Goal: Task Accomplishment & Management: Complete application form

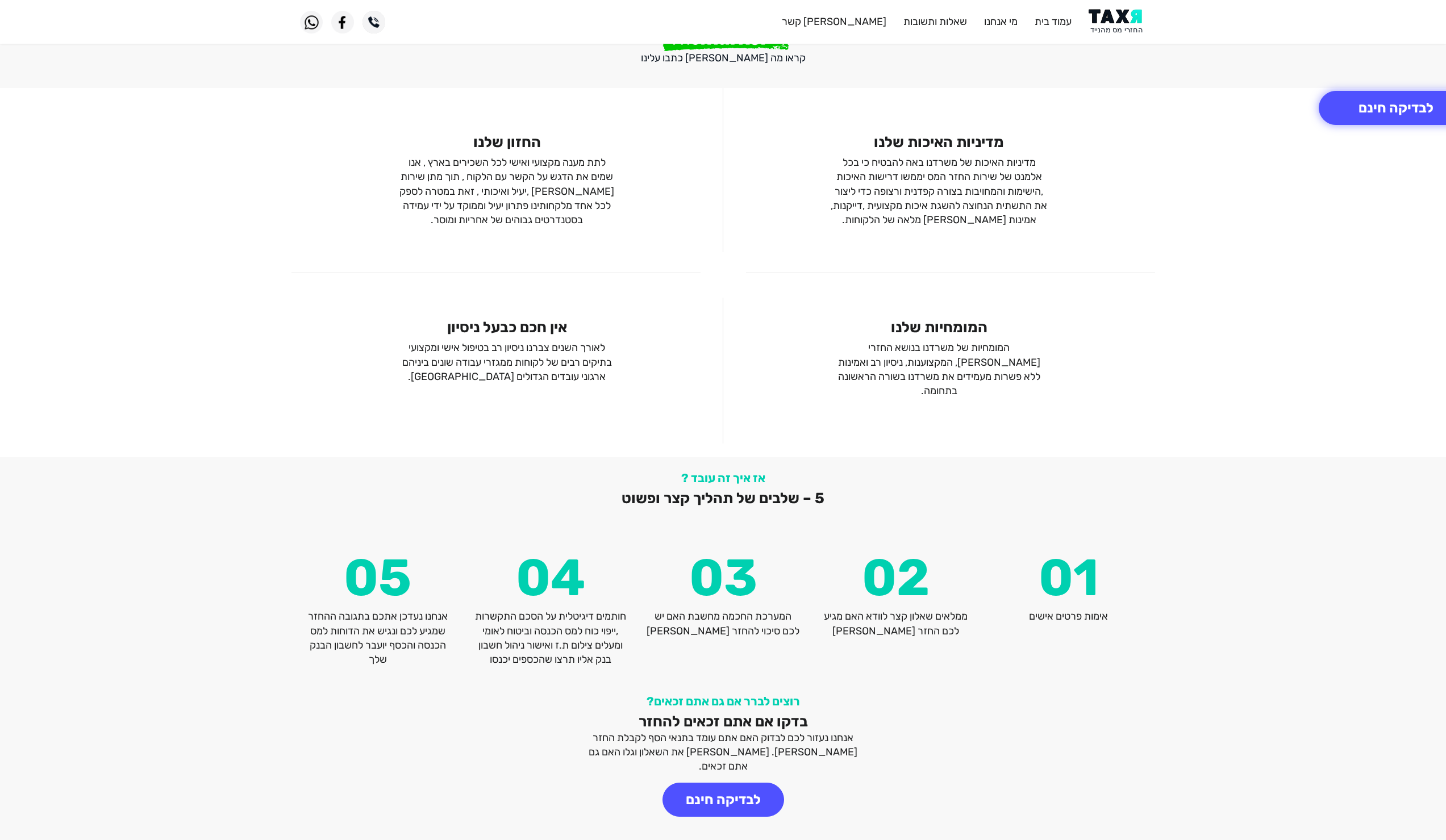
scroll to position [1170, 0]
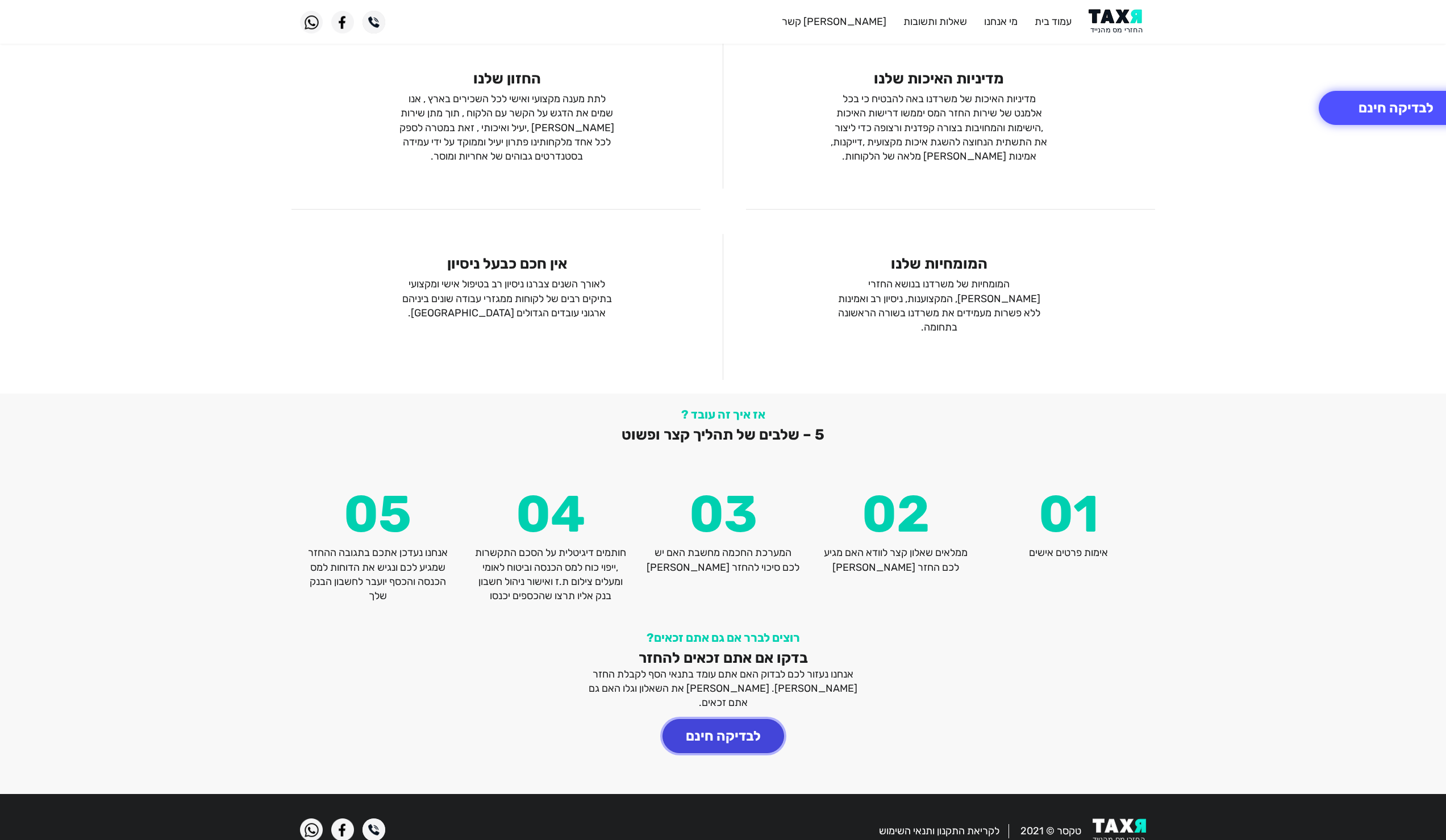
click at [730, 719] on button "לבדיקה חינם" at bounding box center [723, 736] width 122 height 34
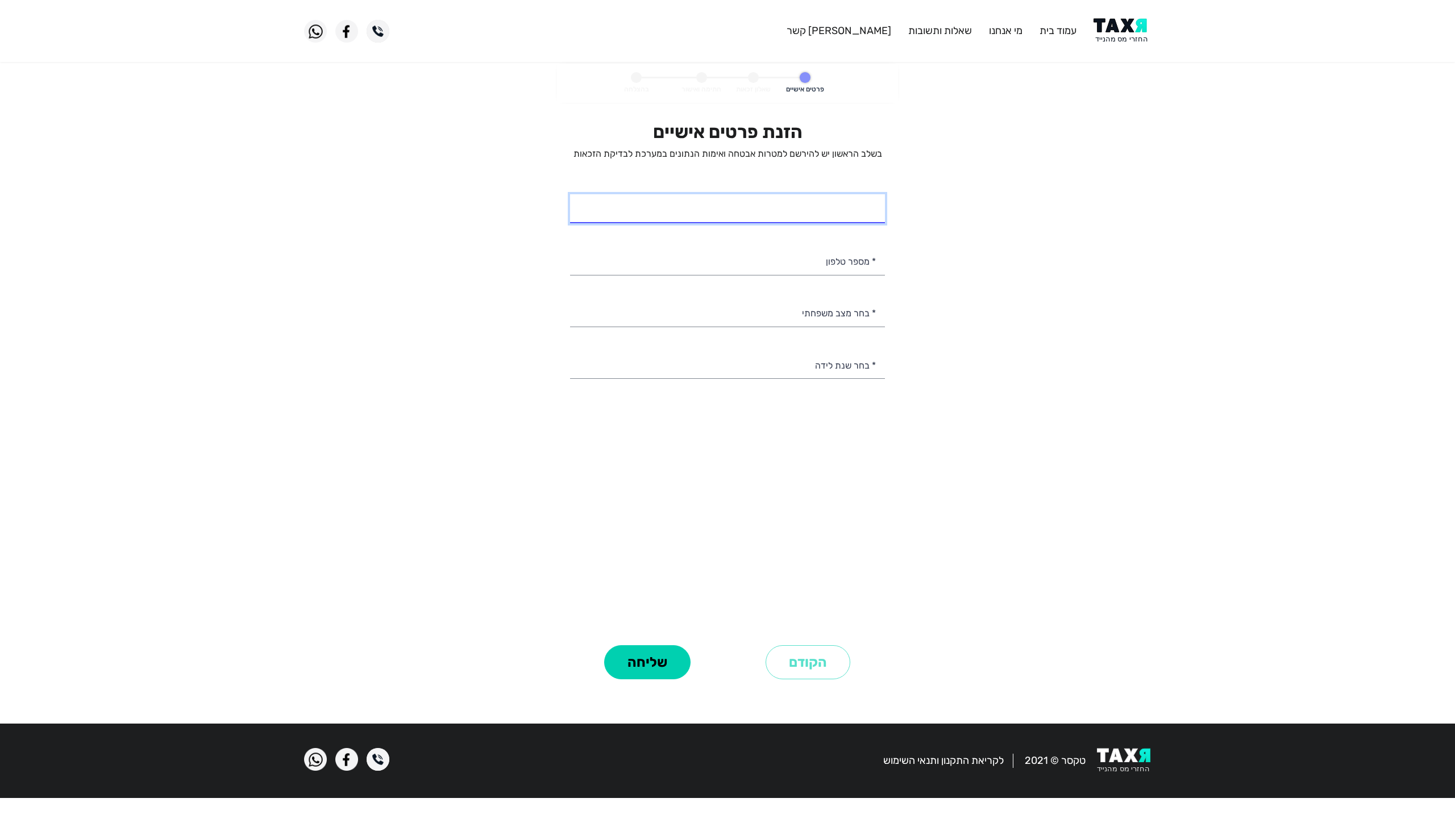
click at [796, 215] on input "* שם מלא" at bounding box center [728, 209] width 315 height 29
type input "[PERSON_NAME]"
type input "050-3900339"
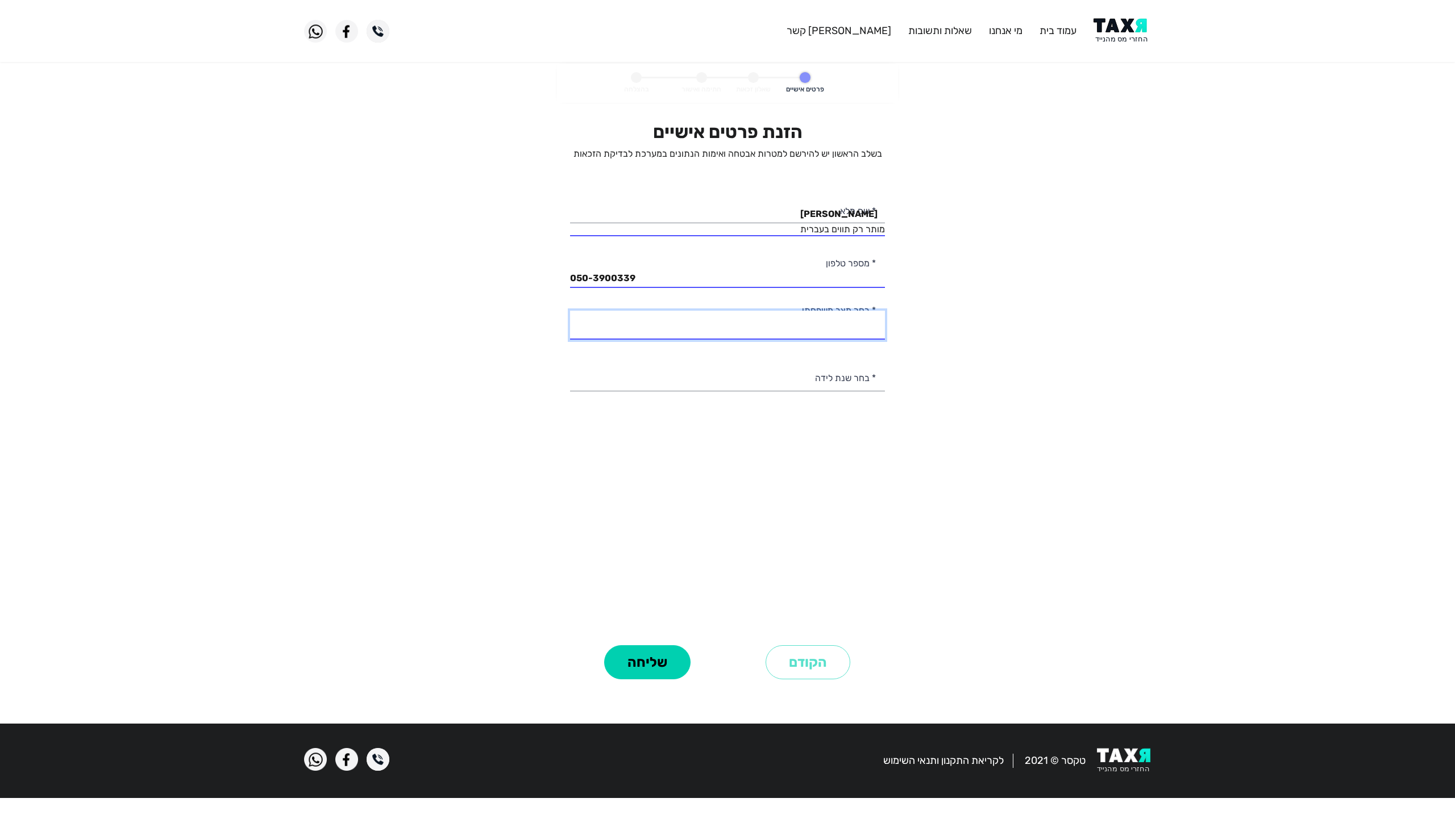
select select "1: Single"
click at [570, 311] on select "רווק/ה נשוי/[PERSON_NAME]/ה אלמן/נה" at bounding box center [728, 326] width 315 height 29
select select "9: 1995"
click at [570, 362] on select "2003 2002 2001 2000 1999 1998 1997 1996 1995 1994 1993 1992 1991 1990 1989 1988…" at bounding box center [728, 377] width 315 height 29
click at [830, 496] on div "הזנת פרטים אישיים בשלב הראשון יש להירשם למטרות אבטחה ואימות הנתונים במערכת לבדי…" at bounding box center [728, 381] width 315 height 521
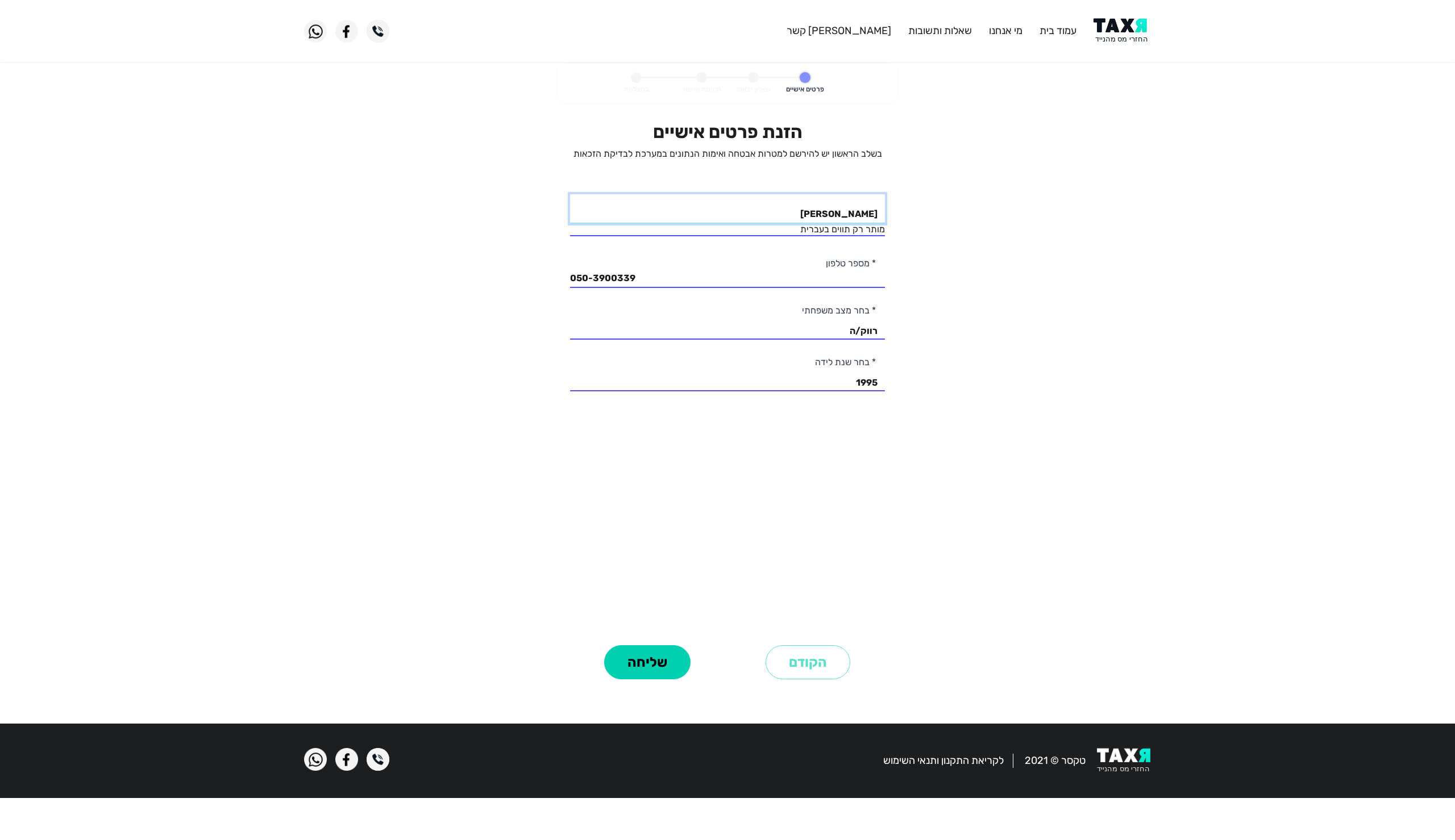
drag, startPoint x: 819, startPoint y: 212, endPoint x: 1000, endPoint y: 212, distance: 181.0
click at [1000, 212] on personal-details "פרטים אישיים שאלון זכאות חתימה ואישור בהצלחה הזנת פרטים אישיים בשלב הראשון יש ל…" at bounding box center [728, 389] width 1455 height 651
click at [867, 204] on input "* שם מלא" at bounding box center [728, 209] width 315 height 29
click at [859, 201] on input "* שם מלא" at bounding box center [728, 209] width 315 height 29
type input "[PERSON_NAME]"
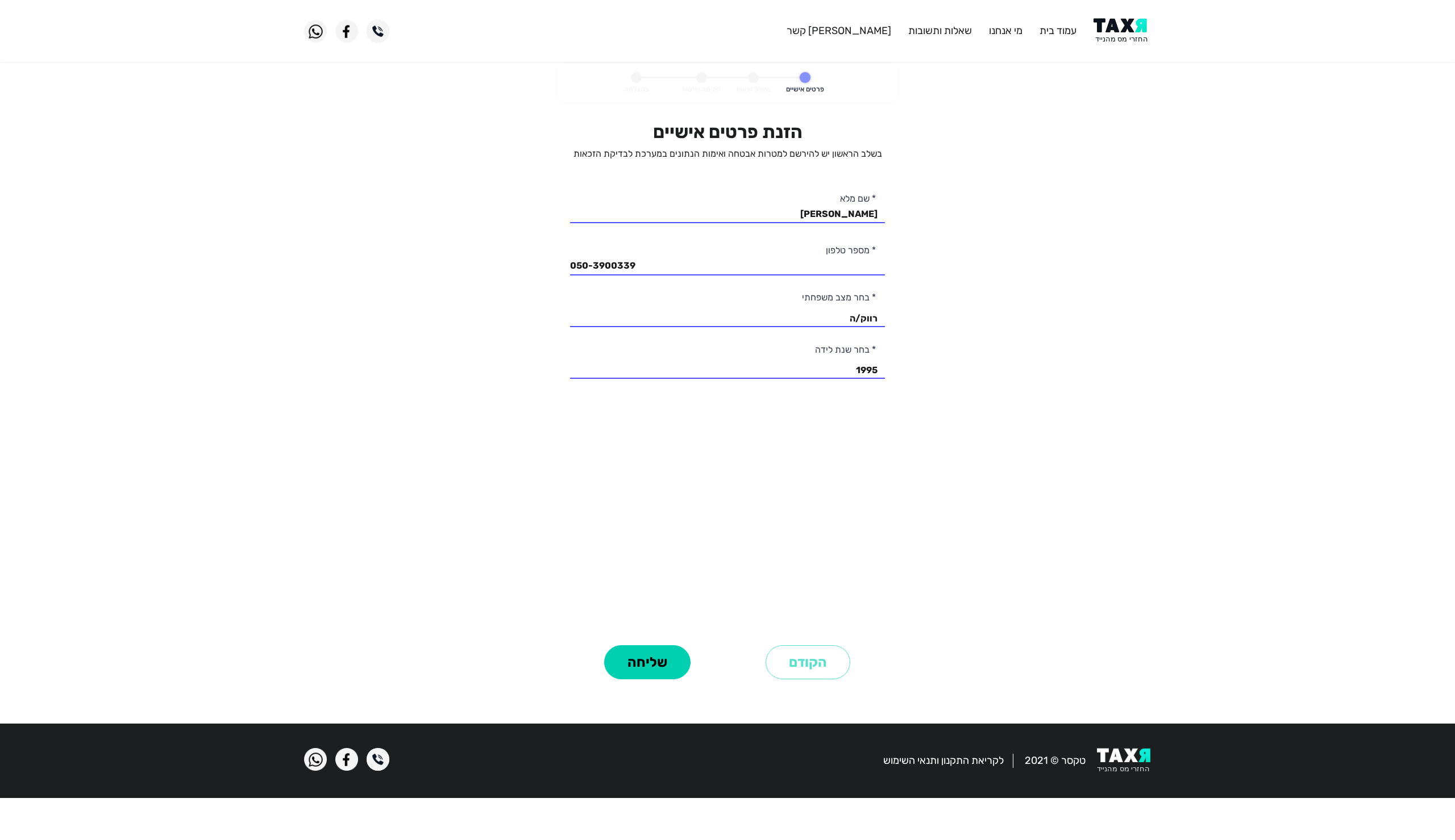
click at [617, 537] on div "הזנת פרטים אישיים בשלב הראשון יש להירשם למטרות אבטחה ואימות הנתונים במערכת לבדי…" at bounding box center [728, 381] width 315 height 521
click at [660, 663] on button "שליחה" at bounding box center [647, 662] width 86 height 34
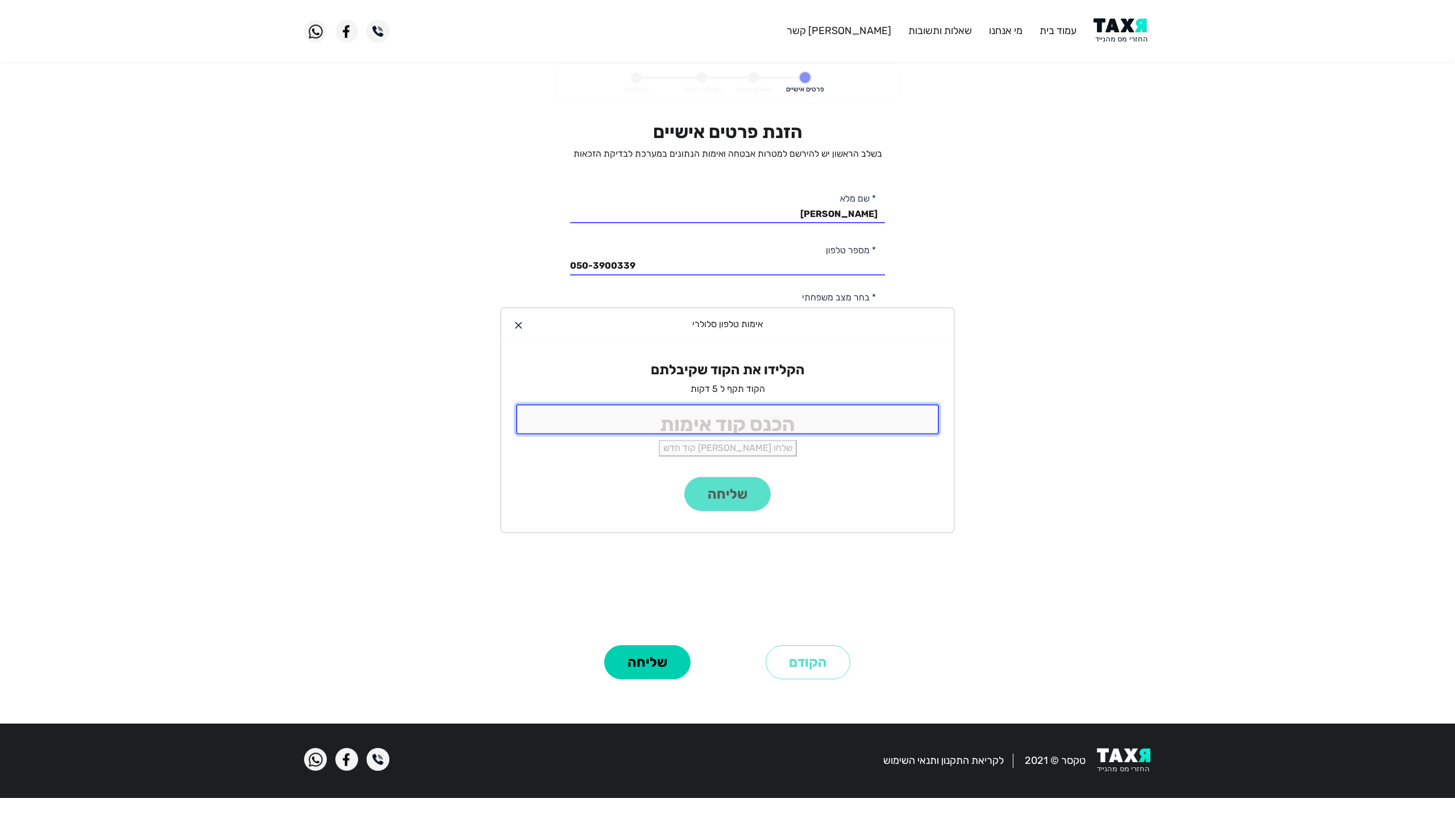
click at [745, 425] on input "tel" at bounding box center [728, 419] width 423 height 30
type input "8528"
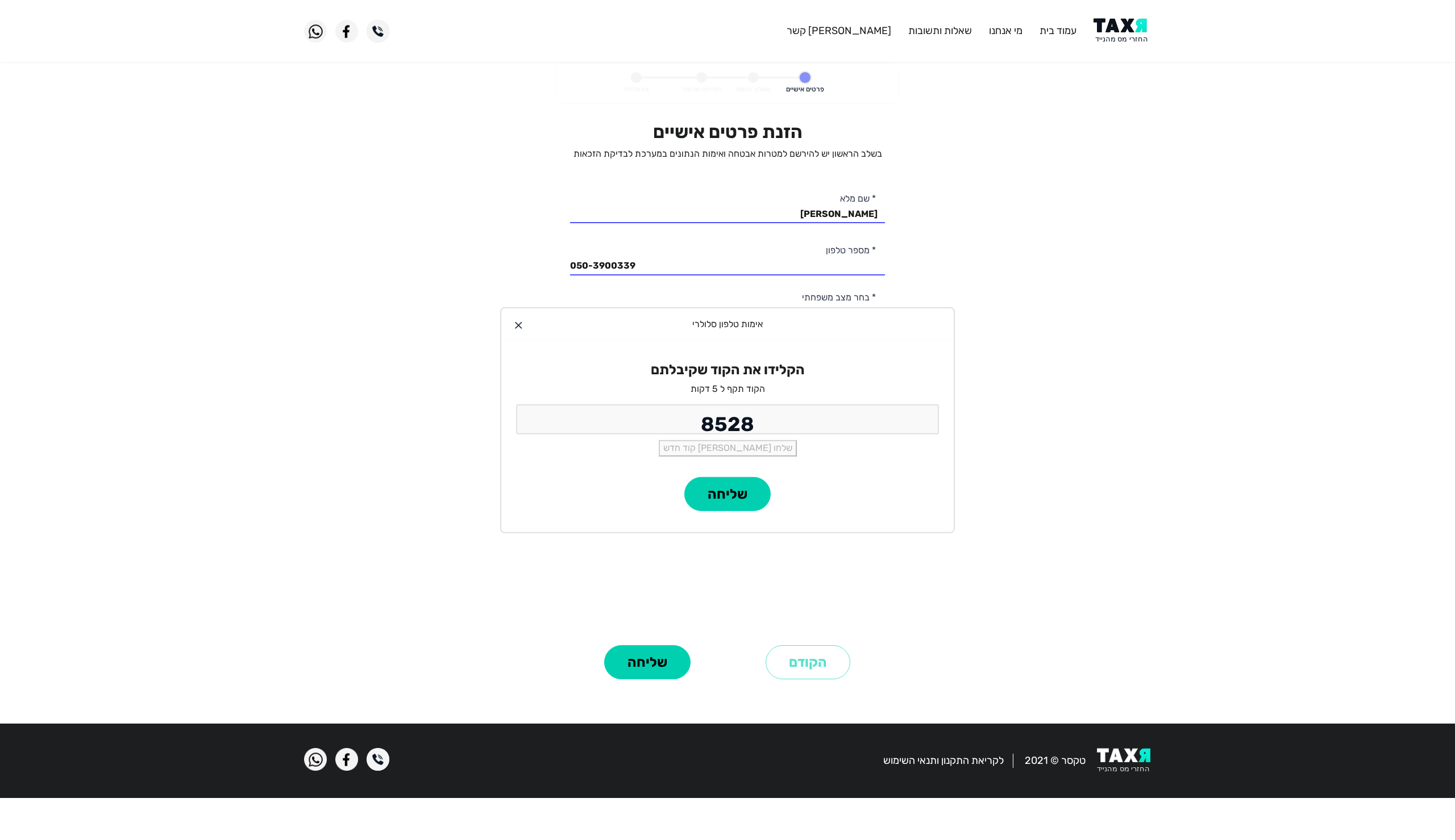
click at [705, 579] on div "הזנת פרטים אישיים בשלב הראשון יש להירשם למטרות אבטחה ואימות הנתונים במערכת לבדי…" at bounding box center [728, 381] width 315 height 521
click at [766, 430] on input "8528" at bounding box center [728, 419] width 423 height 30
click at [736, 499] on button "שליחה" at bounding box center [728, 494] width 86 height 34
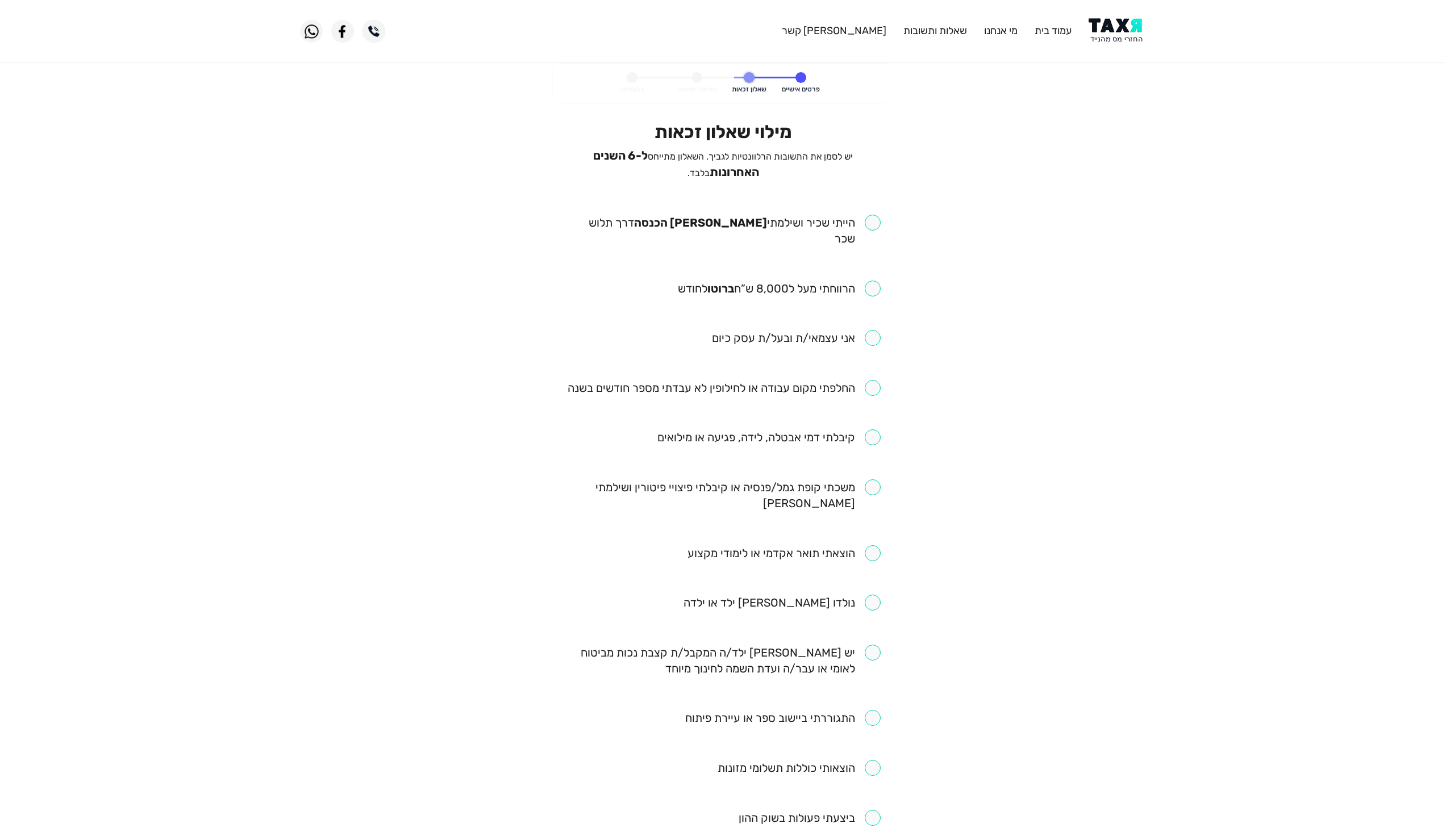
click at [878, 281] on input "checkbox" at bounding box center [779, 289] width 203 height 16
checkbox input "true"
click at [858, 215] on input "checkbox" at bounding box center [723, 231] width 315 height 31
checkbox input "true"
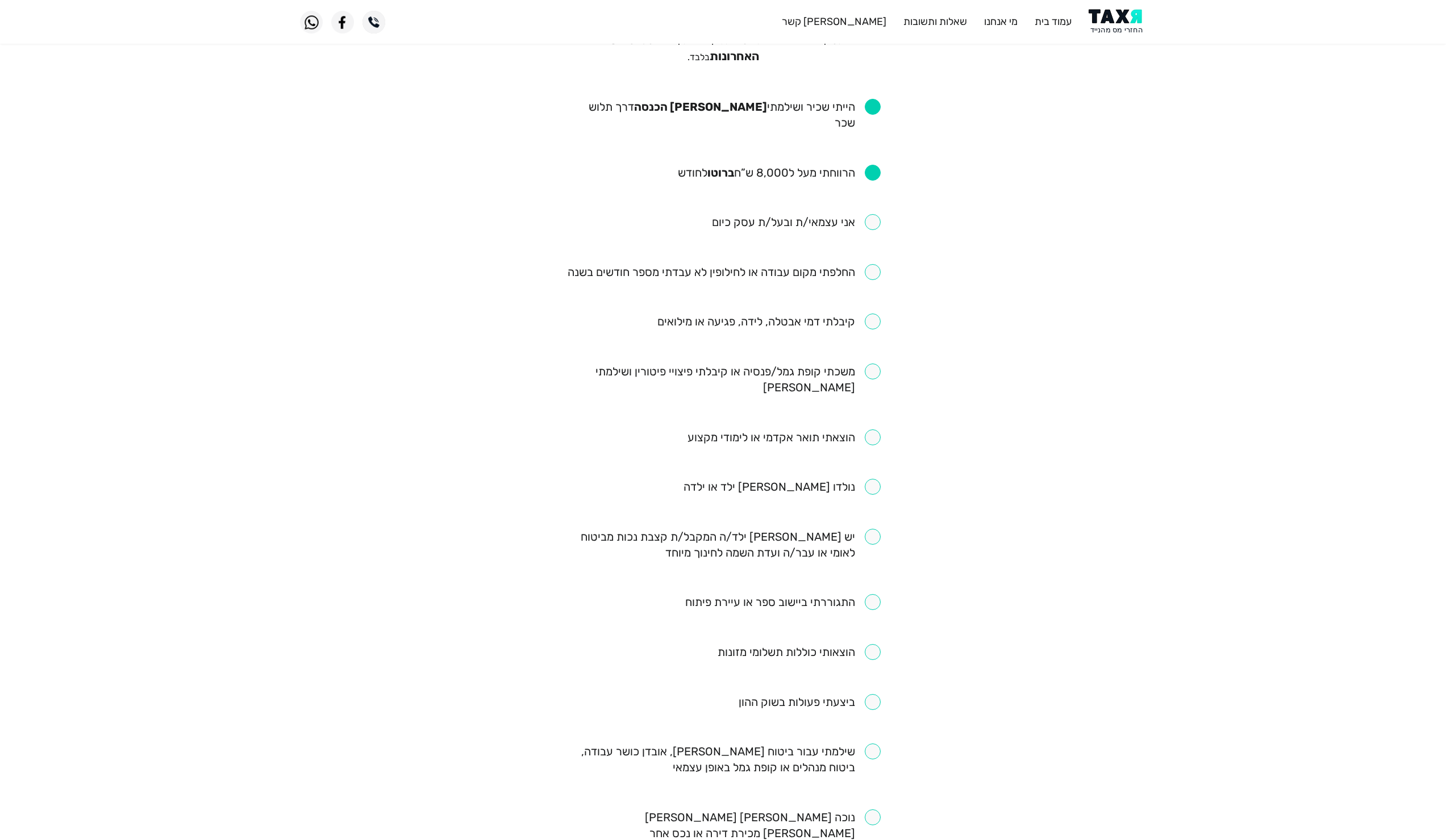
scroll to position [204, 0]
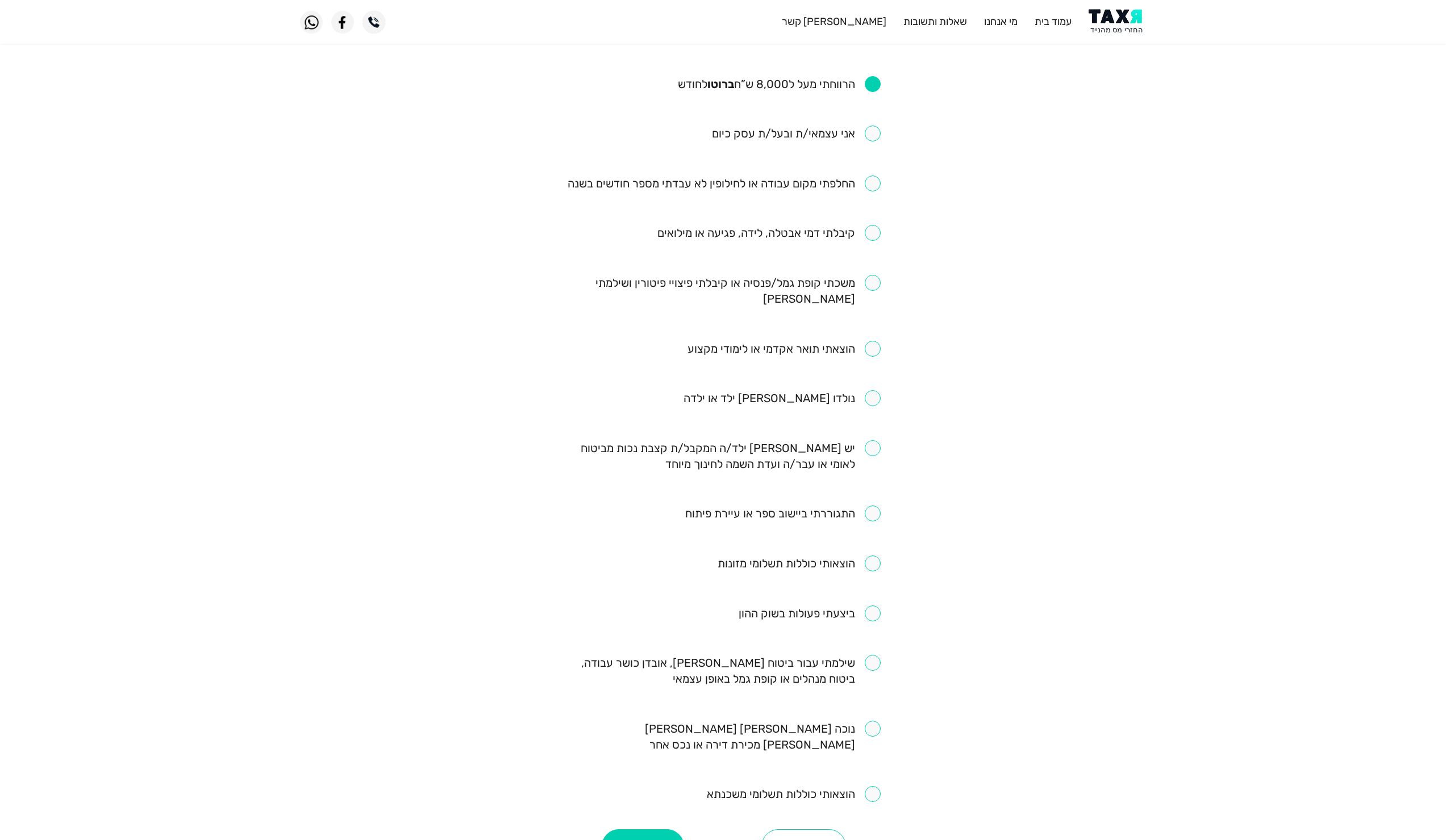
click at [869, 176] on input "checkbox" at bounding box center [723, 184] width 313 height 16
checkbox input "true"
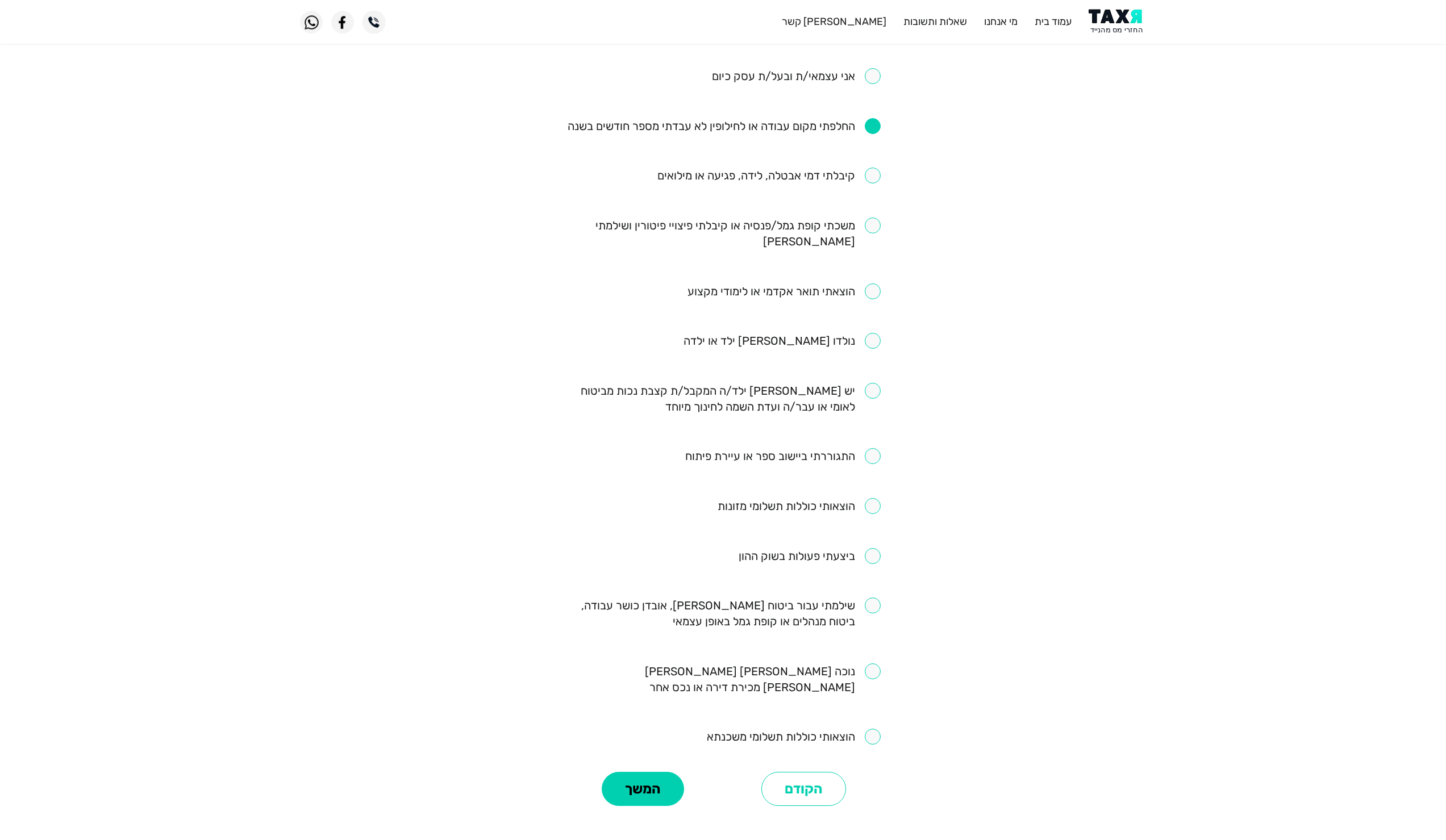
scroll to position [294, 0]
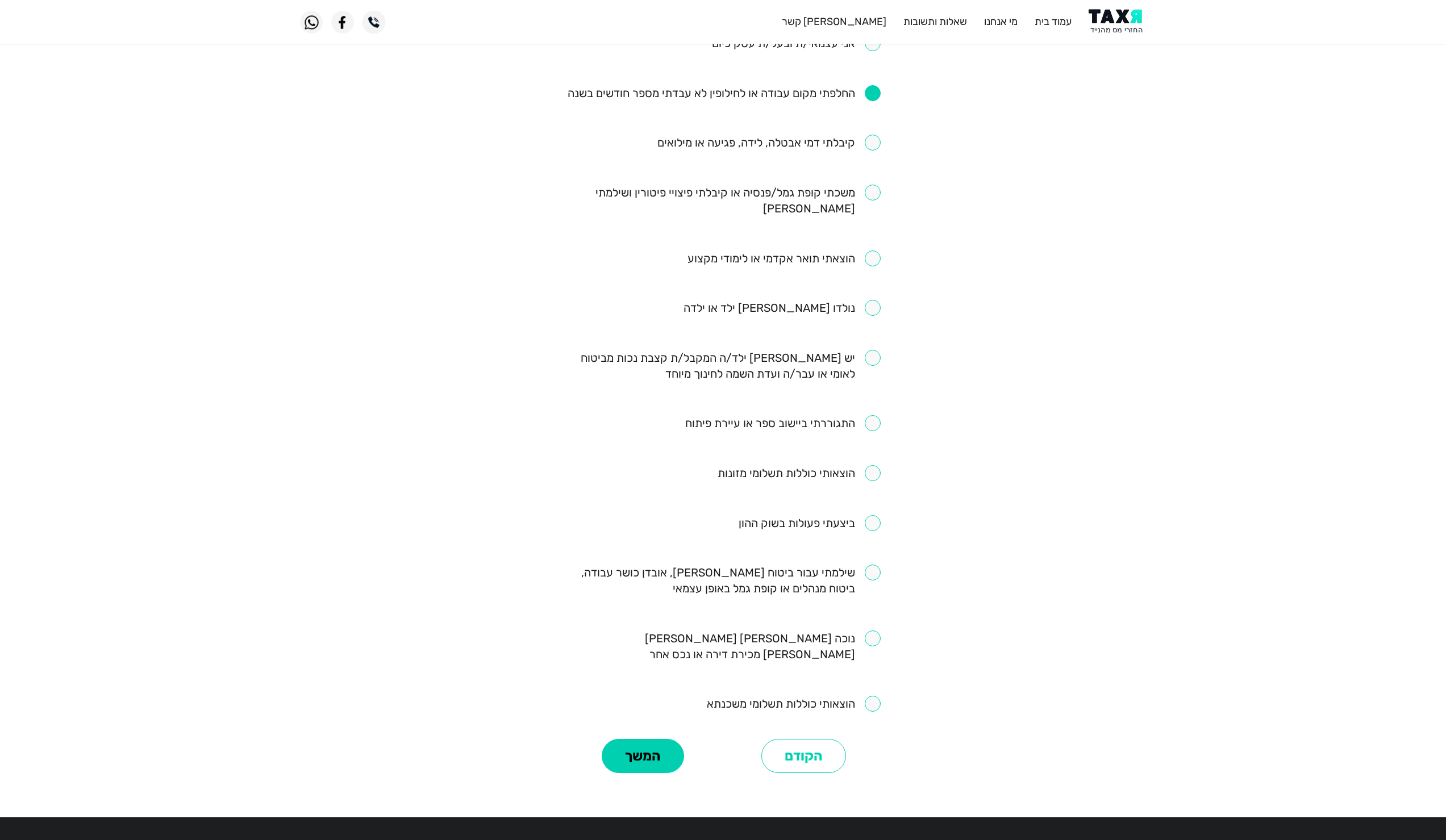
click at [873, 250] on input "checkbox" at bounding box center [783, 258] width 193 height 16
checkbox input "true"
click at [659, 739] on button "המשך" at bounding box center [643, 756] width 82 height 34
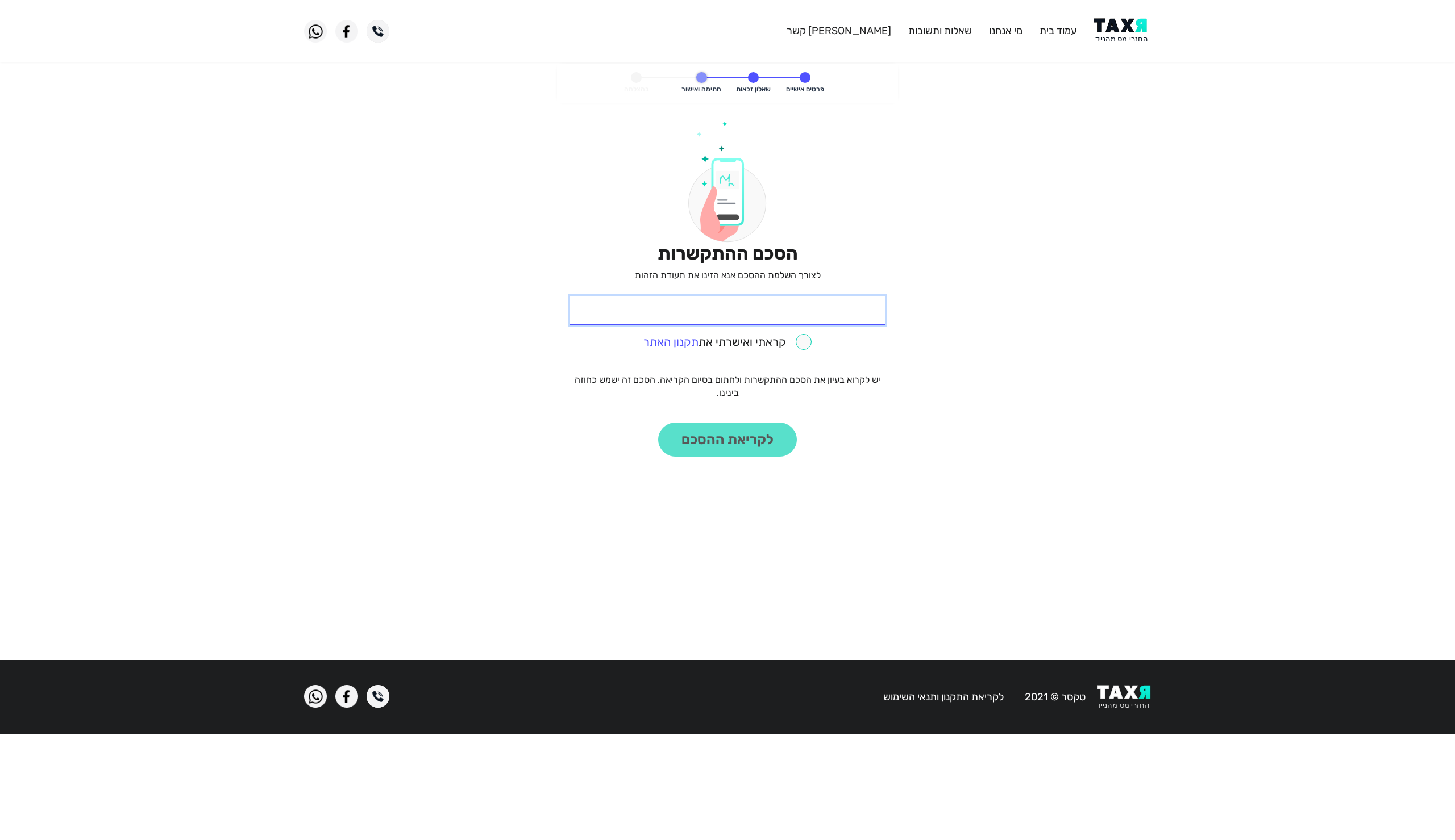
click at [795, 320] on input "* תעודת זהות" at bounding box center [728, 311] width 315 height 29
type input "313290686"
click at [1005, 444] on engagement-agreement-step "פרטים אישיים שאלון זכאות חתימה ואישור בהצלחה הסכם ההתקשרות לצורך השלמת ההסכם אנ…" at bounding box center [728, 357] width 1455 height 588
click at [799, 341] on input "checkbox" at bounding box center [727, 341] width 168 height 16
checkbox input "true"
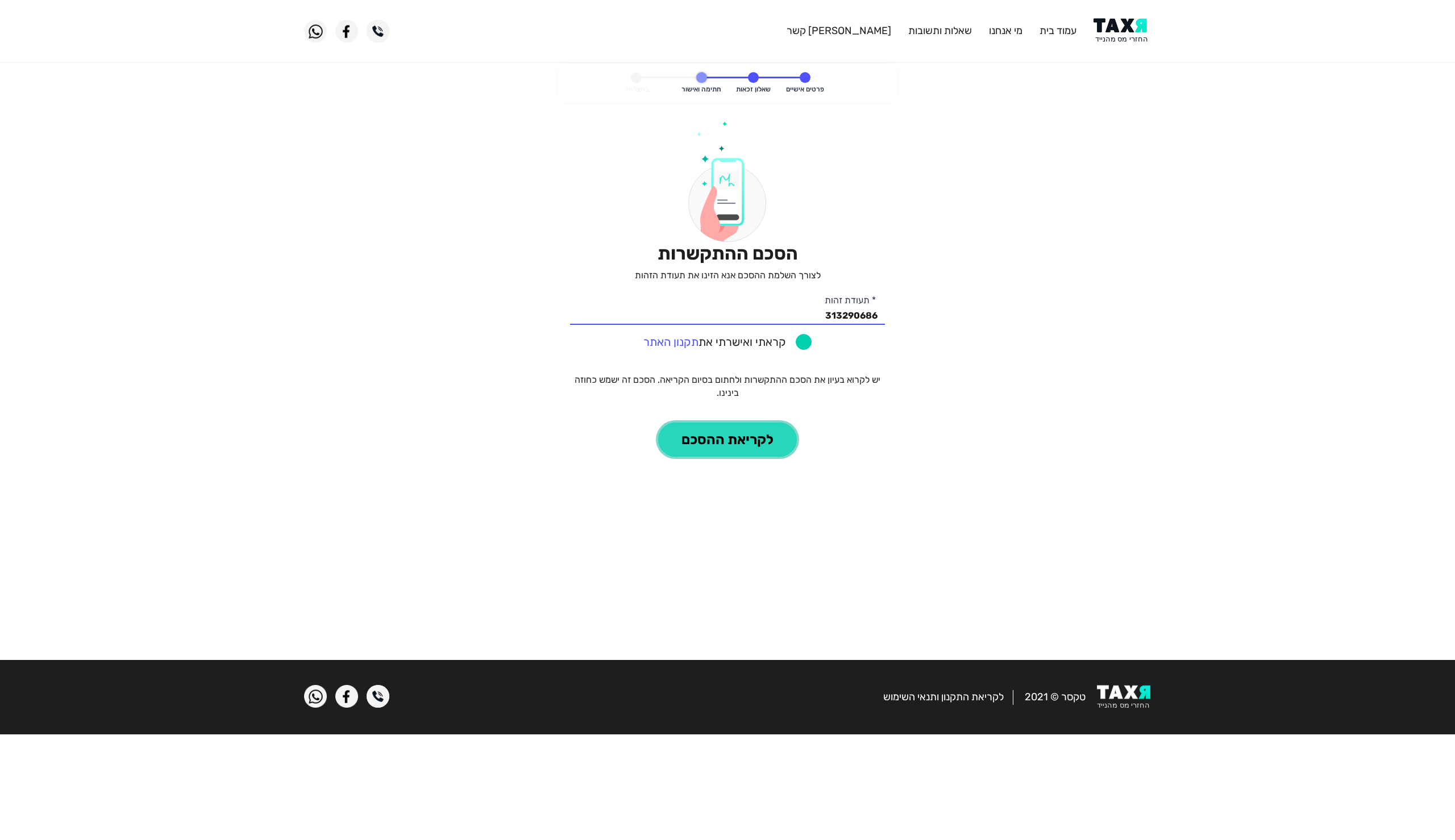
click at [756, 434] on button "לקריאת ההסכם" at bounding box center [727, 440] width 138 height 34
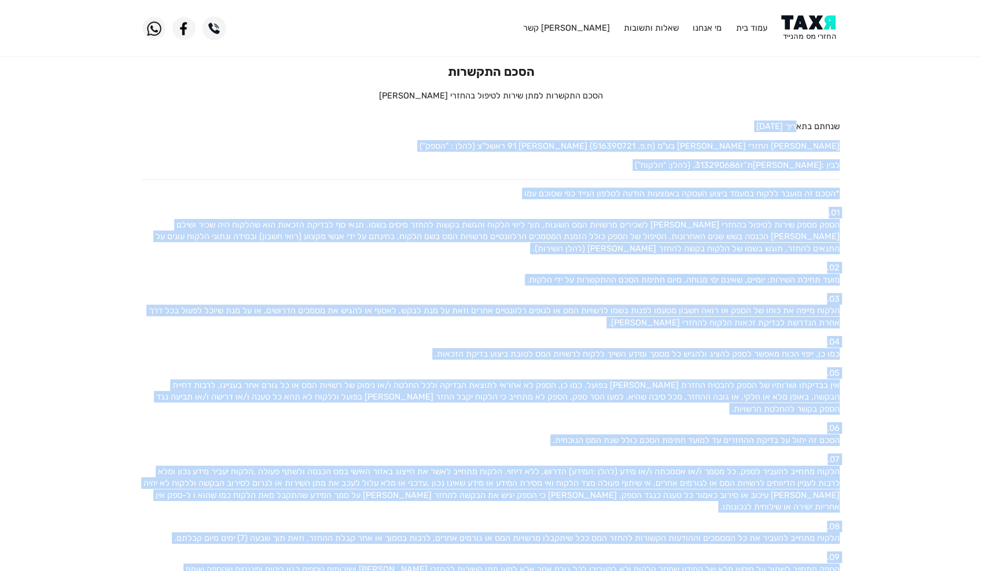
drag, startPoint x: 240, startPoint y: 449, endPoint x: 798, endPoint y: 125, distance: 644.6
copy div "lor 87.69.6897 ips dolo sitam co ad"e (s.d. 780540050) eiusm temp 28 inci"u (la…"
click at [464, 162] on p "לבין : [PERSON_NAME] ת”ז 313290686 . (להלן: "הלקוח")" at bounding box center [491, 165] width 698 height 12
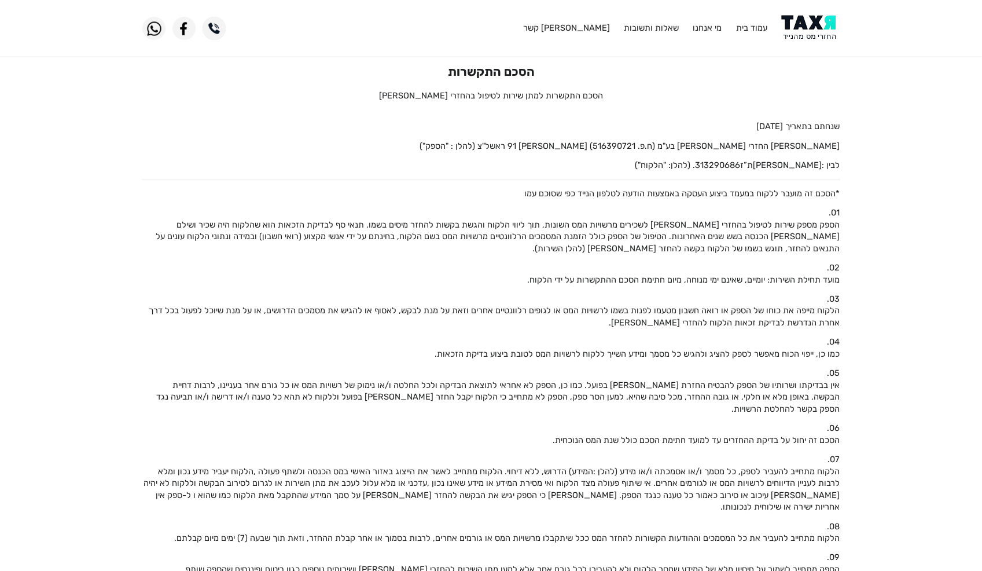
click at [803, 25] on img at bounding box center [810, 28] width 58 height 26
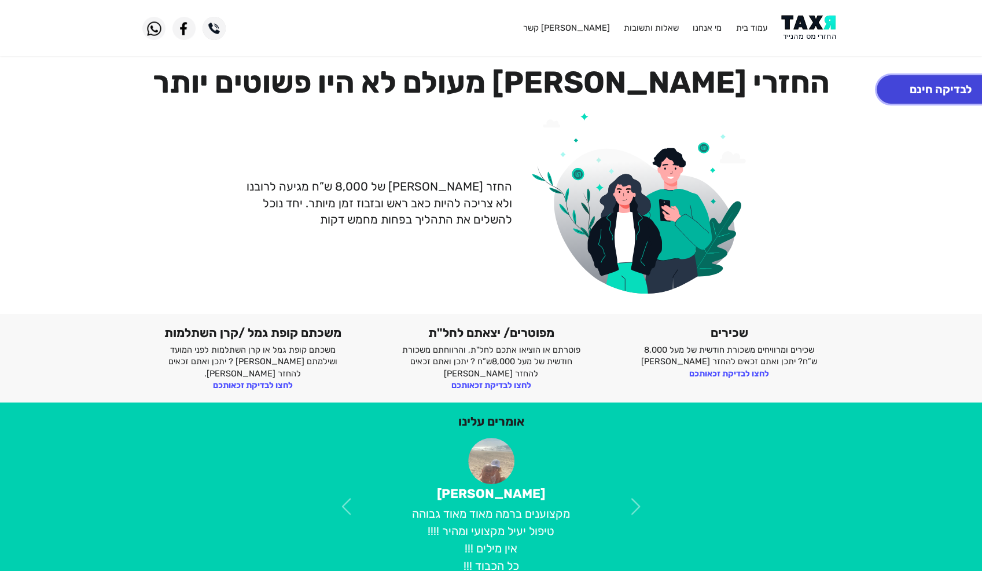
click at [922, 90] on button "לבדיקה חינם" at bounding box center [941, 89] width 128 height 28
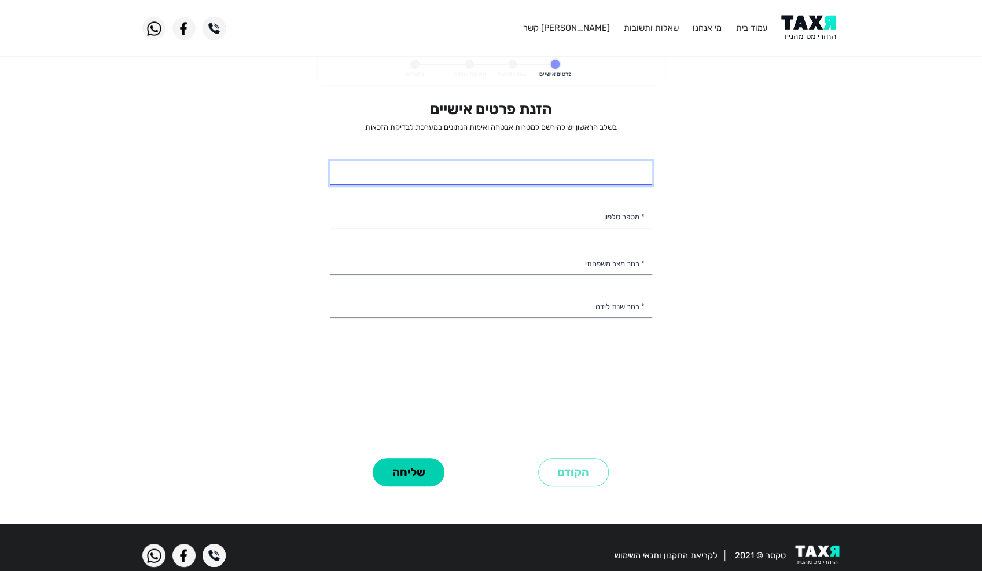
click at [604, 177] on input "* שם מלא" at bounding box center [491, 173] width 322 height 24
click at [153, 27] on img at bounding box center [153, 28] width 23 height 23
click at [215, 30] on img at bounding box center [214, 28] width 23 height 23
click at [152, 26] on img at bounding box center [153, 28] width 23 height 23
